Goal: Information Seeking & Learning: Learn about a topic

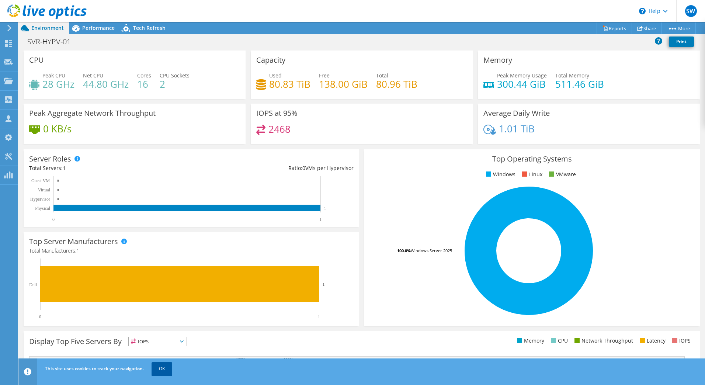
click at [164, 373] on link "OK" at bounding box center [161, 368] width 21 height 13
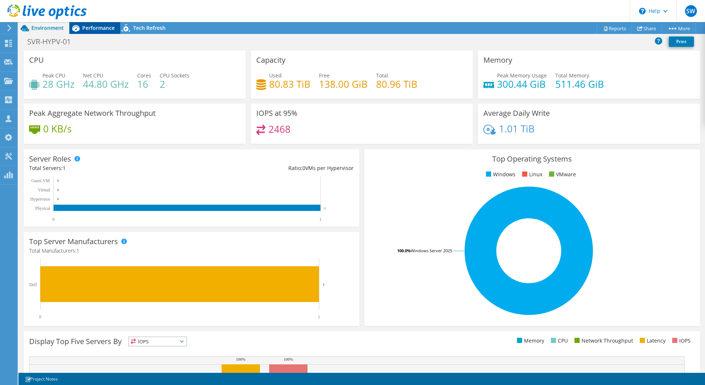
click at [104, 27] on span "Performance" at bounding box center [98, 27] width 32 height 7
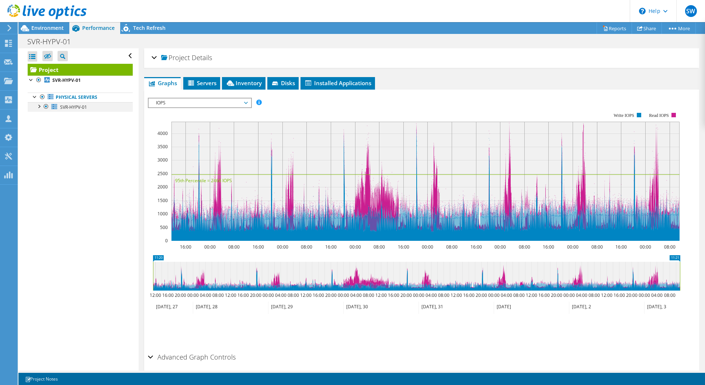
click at [39, 108] on div at bounding box center [38, 105] width 7 height 7
click at [38, 109] on div at bounding box center [38, 105] width 7 height 7
click at [205, 73] on div "Project Details Prepared for: [PERSON_NAME], [PERSON_NAME][EMAIL_ADDRESS][PERSO…" at bounding box center [422, 224] width 566 height 352
click at [200, 84] on span "Servers" at bounding box center [201, 82] width 29 height 7
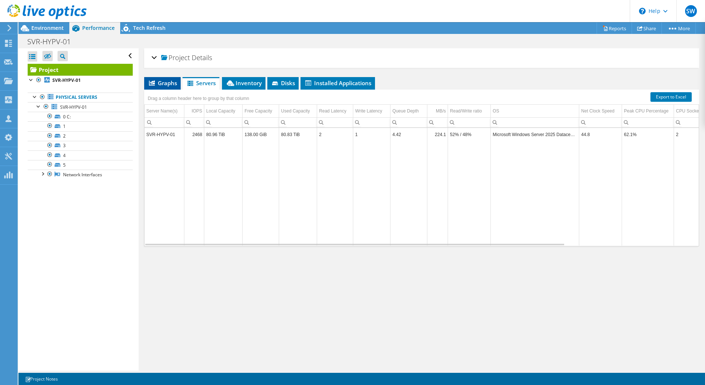
click at [171, 84] on span "Graphs" at bounding box center [162, 82] width 29 height 7
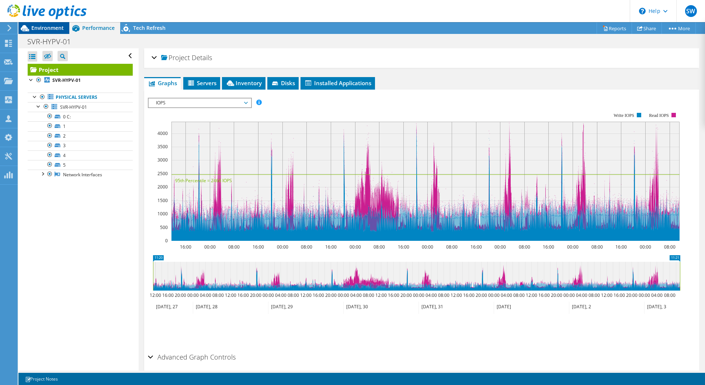
click at [52, 31] on span "Environment" at bounding box center [47, 27] width 32 height 7
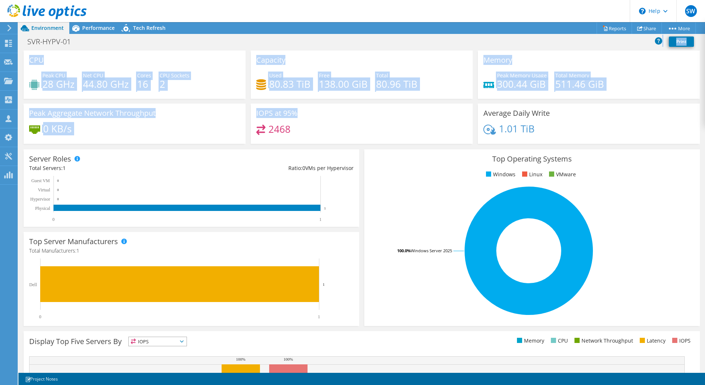
drag, startPoint x: 165, startPoint y: 49, endPoint x: 352, endPoint y: 111, distance: 197.0
click at [352, 111] on div "Project Actions Project Actions Reports Share More" at bounding box center [361, 203] width 686 height 363
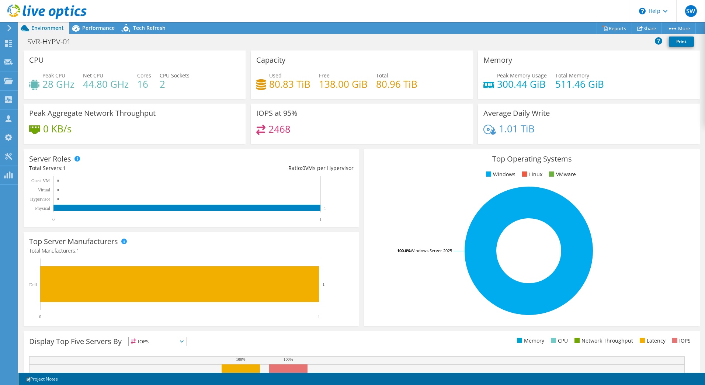
click at [271, 125] on h4 "2468" at bounding box center [279, 129] width 22 height 8
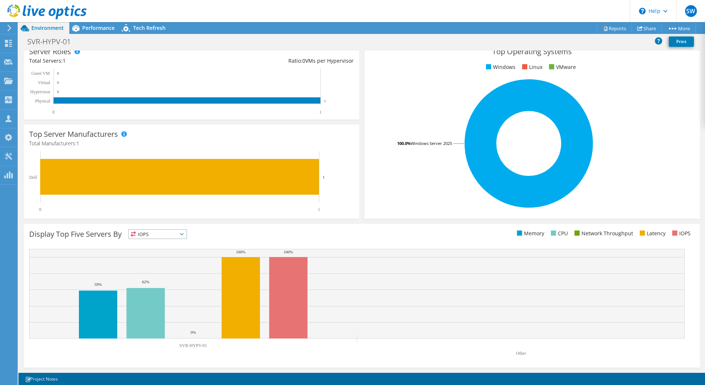
scroll to position [107, 0]
